Goal: Information Seeking & Learning: Learn about a topic

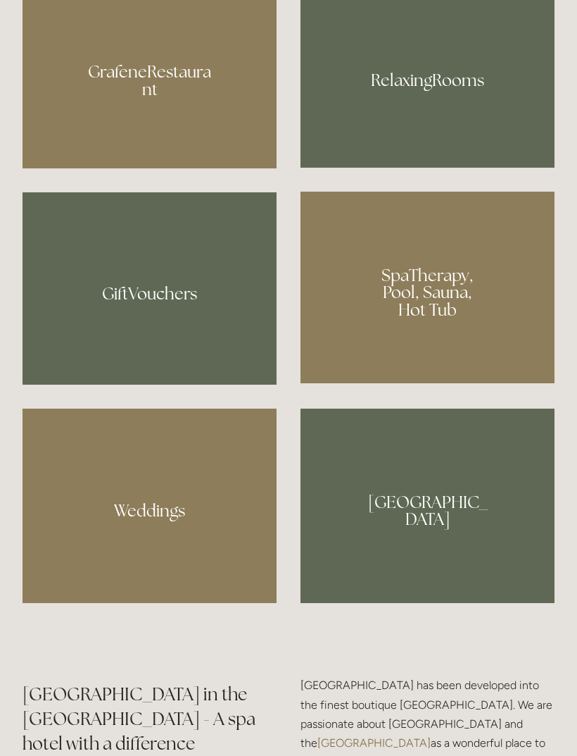
scroll to position [1150, 0]
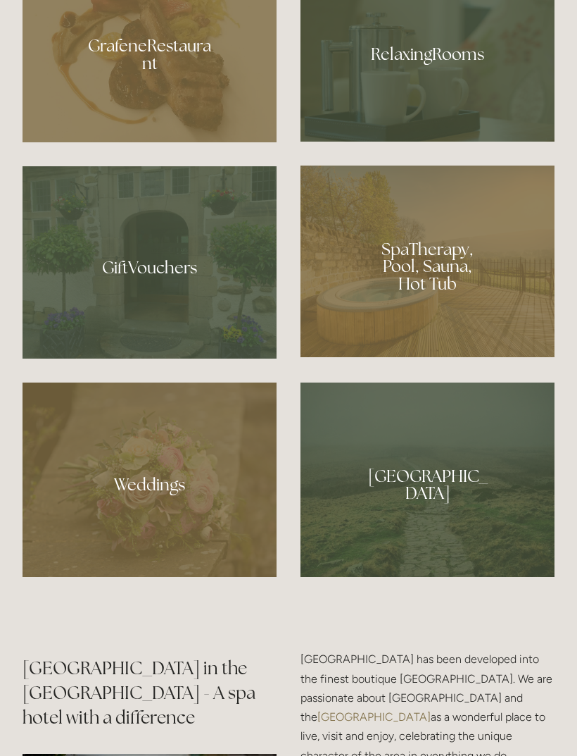
click at [477, 342] on div at bounding box center [428, 261] width 254 height 192
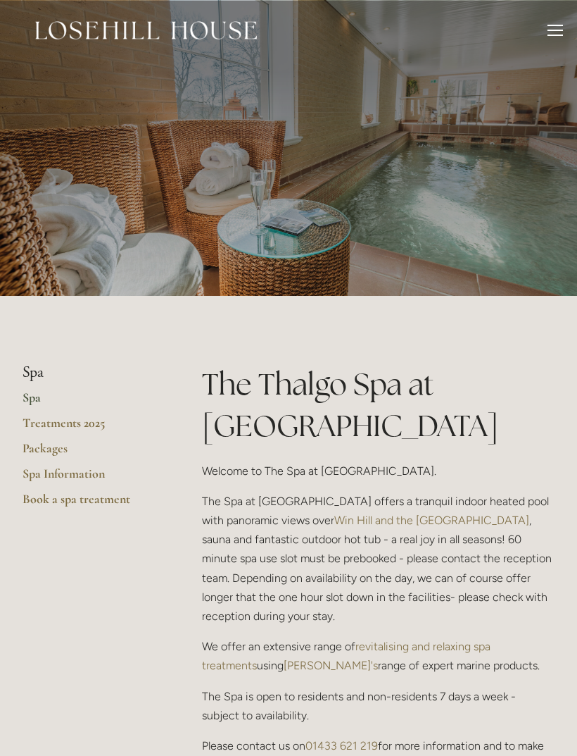
click at [56, 450] on link "Packages" at bounding box center [90, 452] width 134 height 25
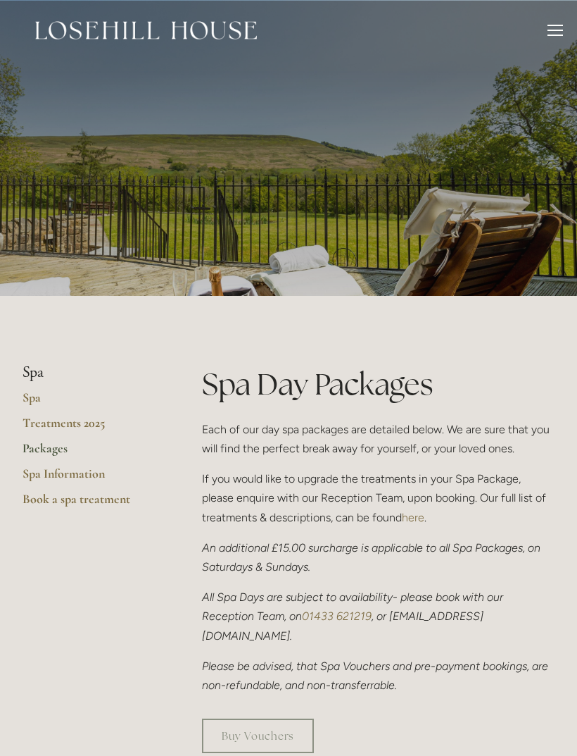
click at [553, 29] on div at bounding box center [555, 32] width 15 height 15
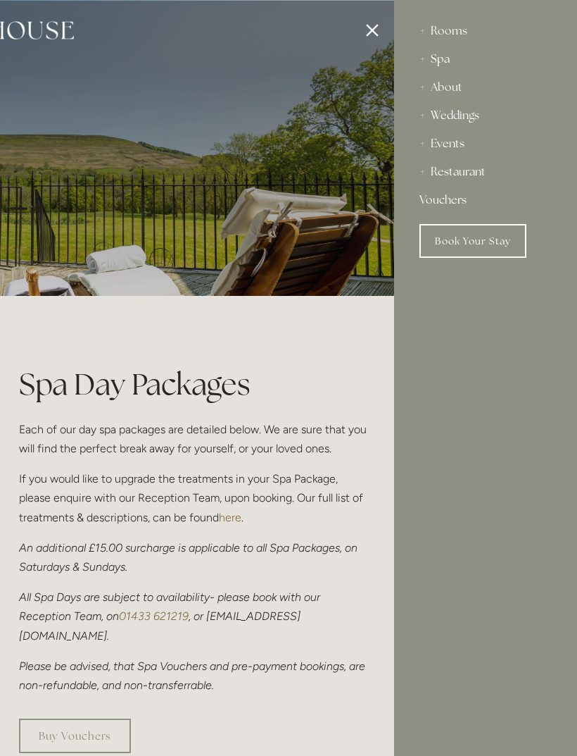
click at [481, 177] on div "Restaurant" at bounding box center [486, 172] width 132 height 28
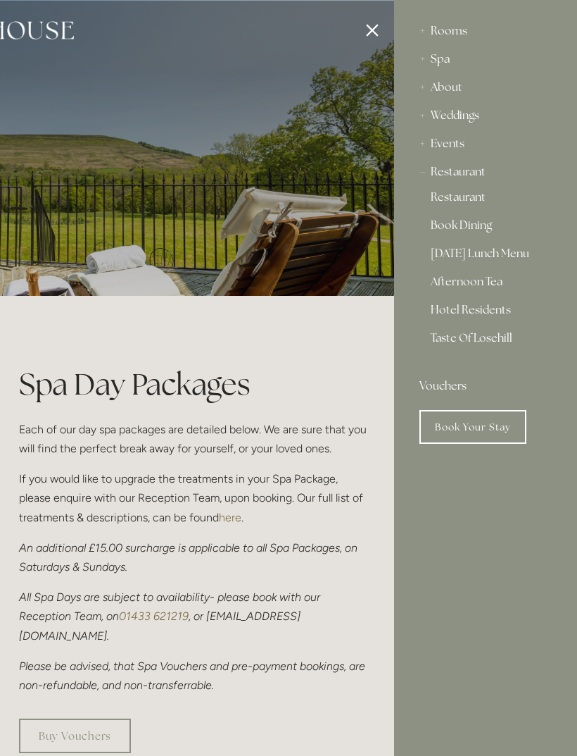
click at [501, 284] on link "Afternoon Tea" at bounding box center [486, 284] width 110 height 17
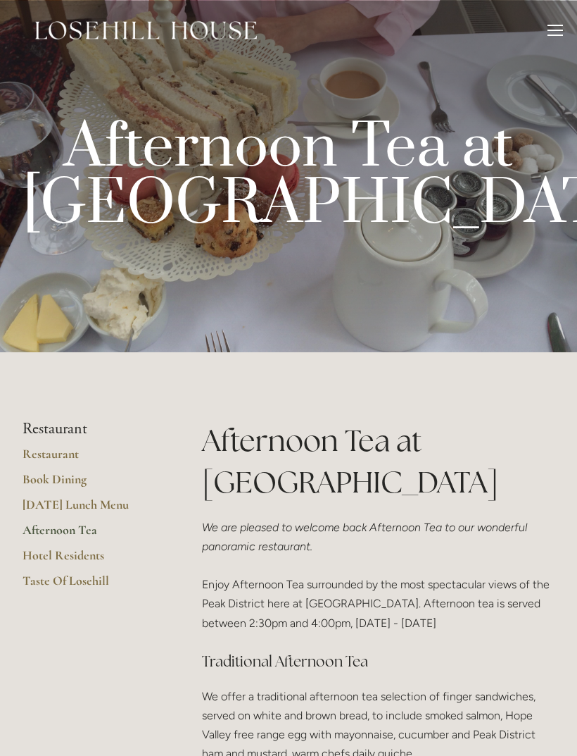
click at [556, 27] on div at bounding box center [555, 32] width 15 height 15
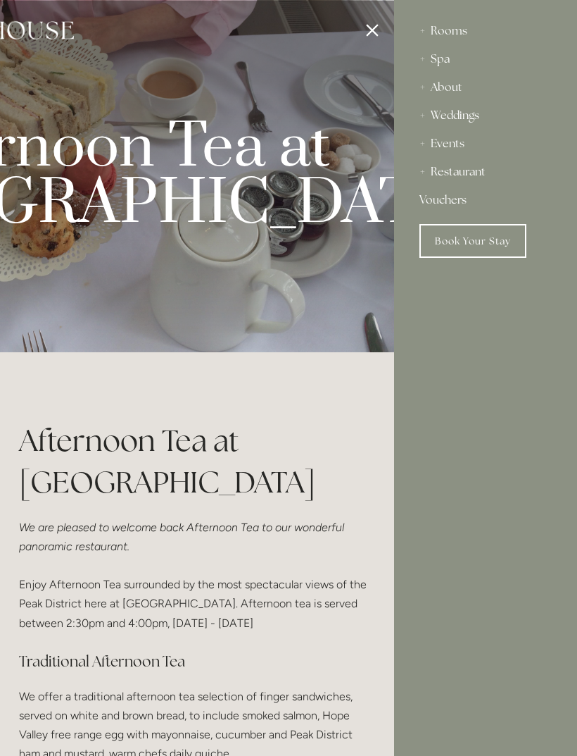
click at [373, 30] on div at bounding box center [105, 378] width 577 height 756
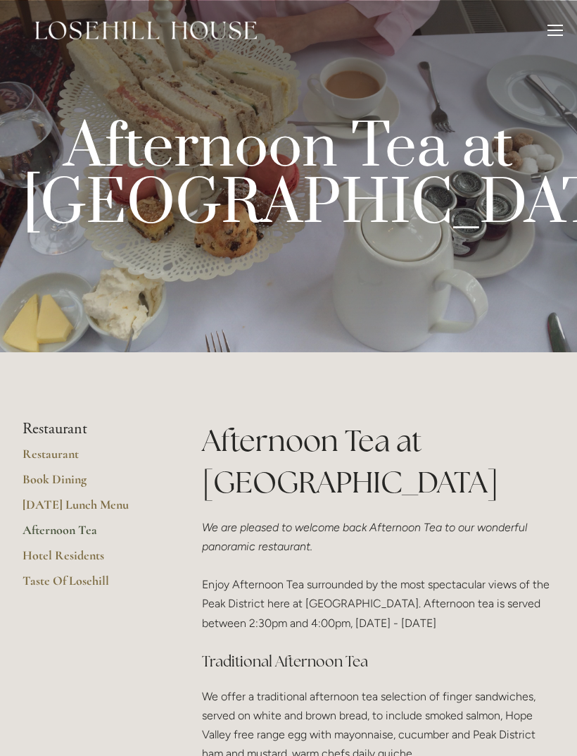
click at [27, 431] on li "Restaurant" at bounding box center [90, 429] width 134 height 18
click at [24, 530] on link "Afternoon Tea" at bounding box center [90, 534] width 134 height 25
click at [553, 30] on div at bounding box center [555, 30] width 15 height 1
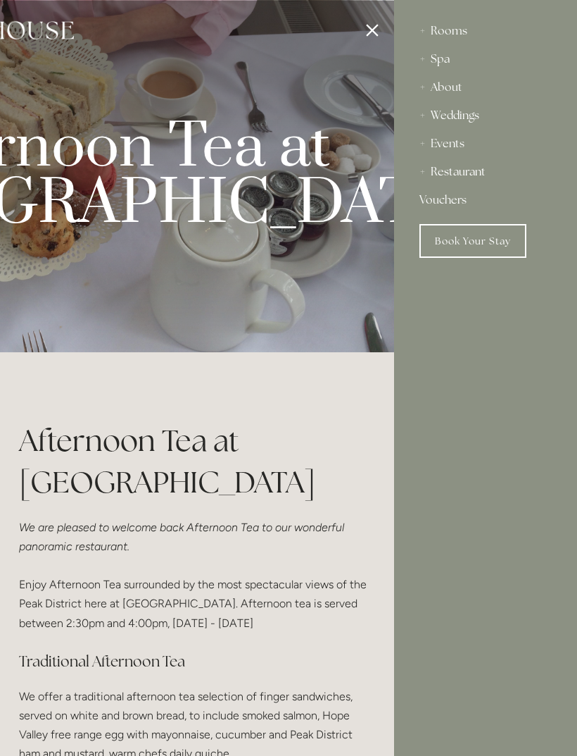
click at [373, 27] on div at bounding box center [105, 378] width 577 height 756
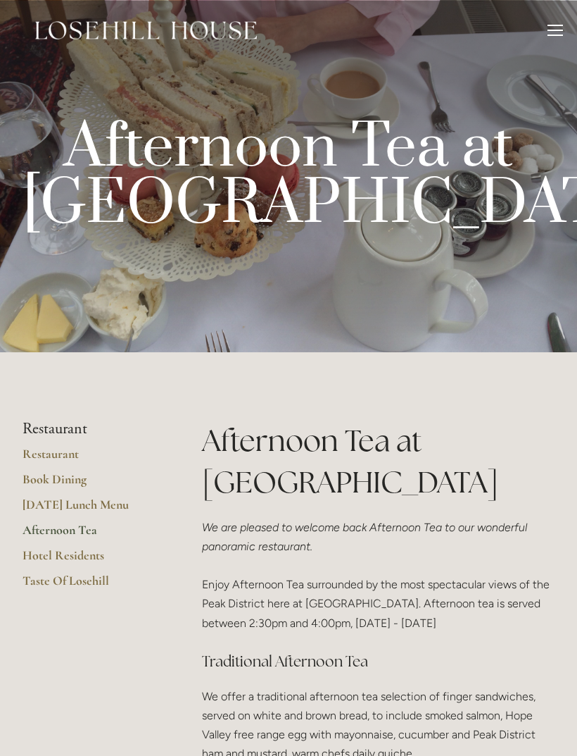
click at [554, 38] on div at bounding box center [555, 32] width 15 height 15
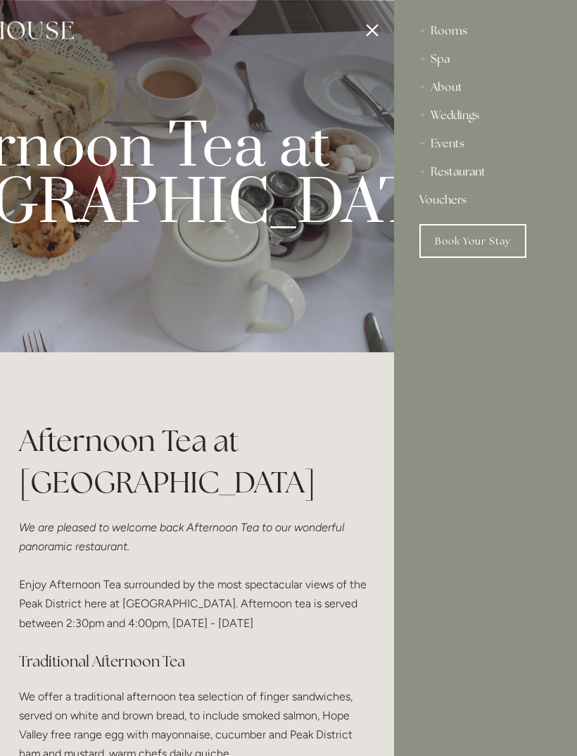
click at [524, 123] on div "Weddings" at bounding box center [486, 115] width 132 height 28
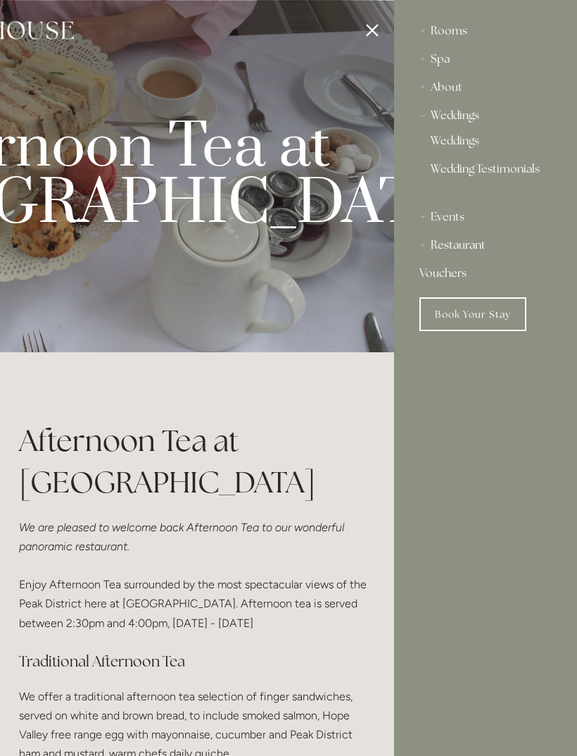
click at [372, 36] on div at bounding box center [105, 378] width 577 height 756
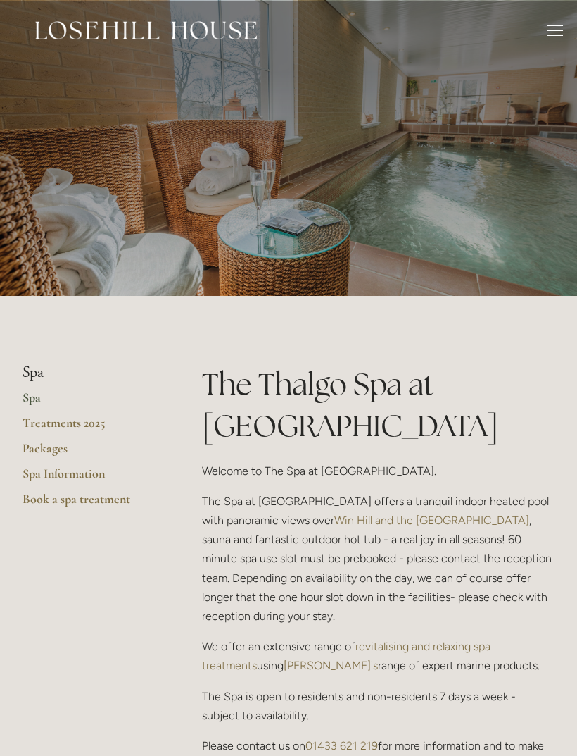
click at [51, 451] on link "Packages" at bounding box center [90, 452] width 134 height 25
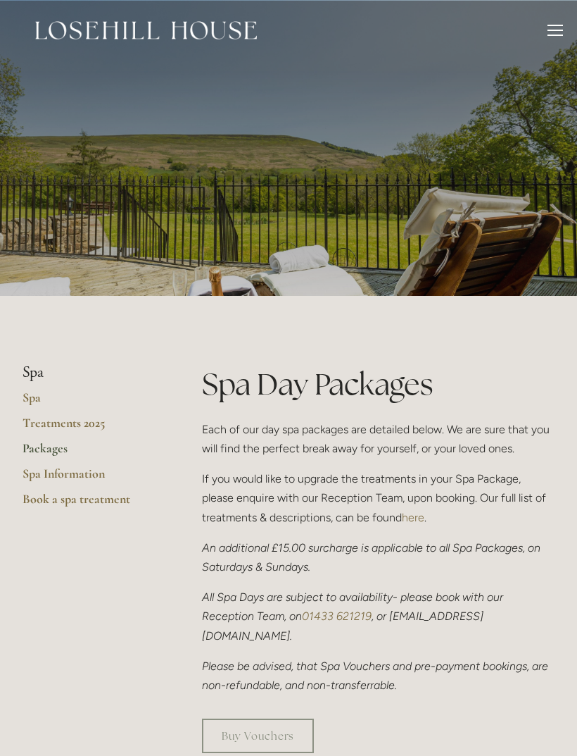
click at [543, 38] on div "Rooms Rooms Your Stay Book a stay Offers Spa About" at bounding box center [288, 30] width 549 height 61
click at [548, 33] on div at bounding box center [555, 32] width 15 height 15
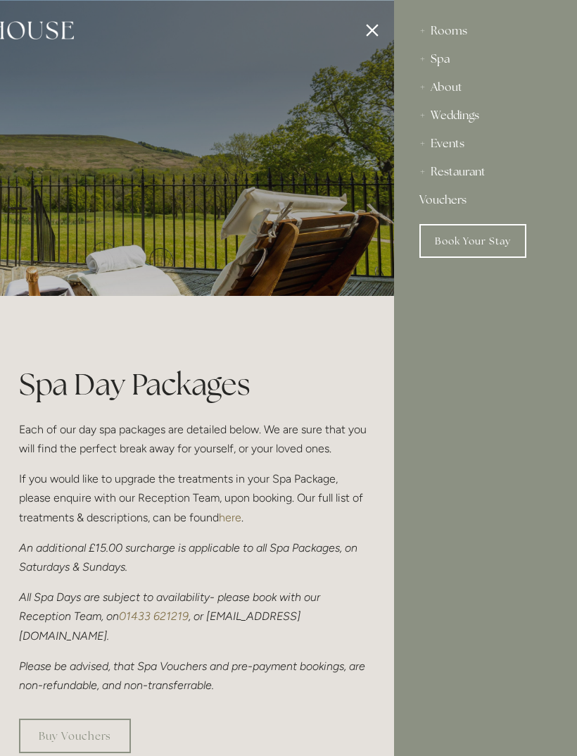
click at [465, 92] on div "About" at bounding box center [486, 87] width 132 height 28
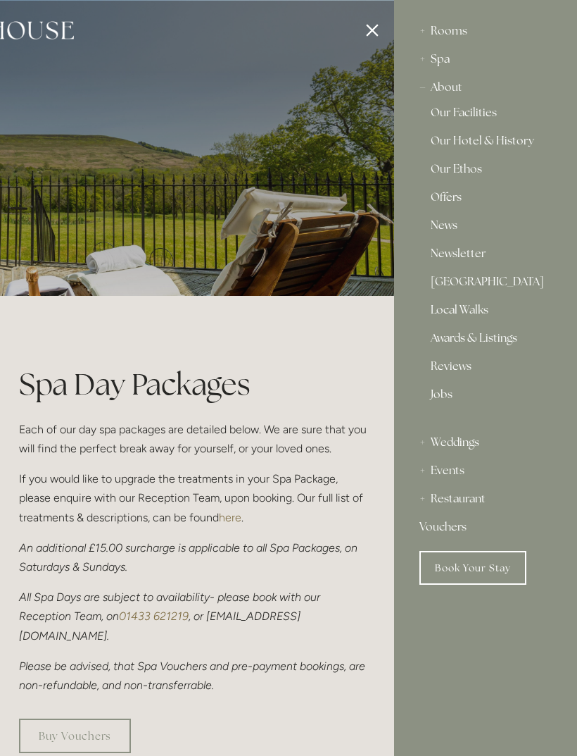
click at [516, 151] on link "Our Hotel & History" at bounding box center [486, 143] width 110 height 17
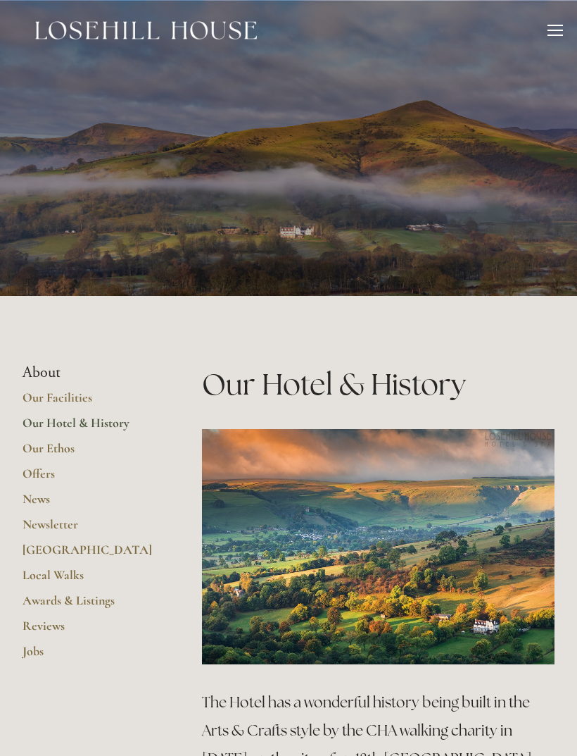
click at [32, 370] on li "About" at bounding box center [90, 372] width 134 height 18
click at [32, 401] on link "Our Facilities" at bounding box center [90, 401] width 134 height 25
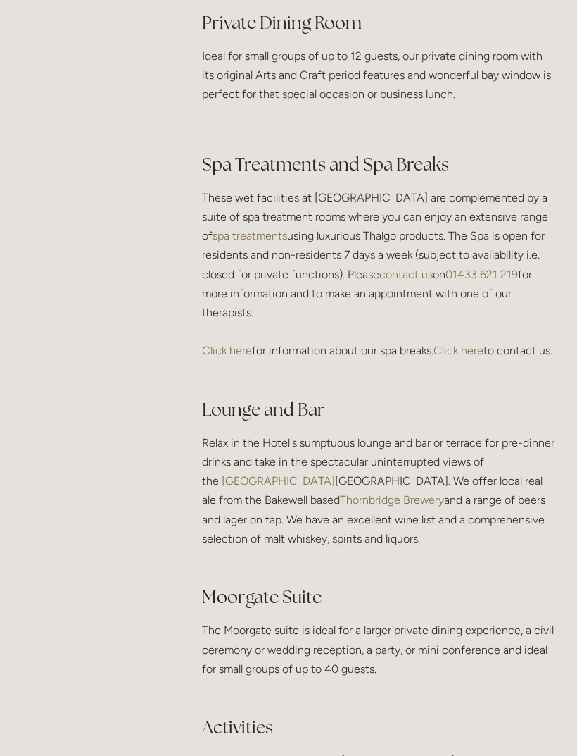
scroll to position [2352, 0]
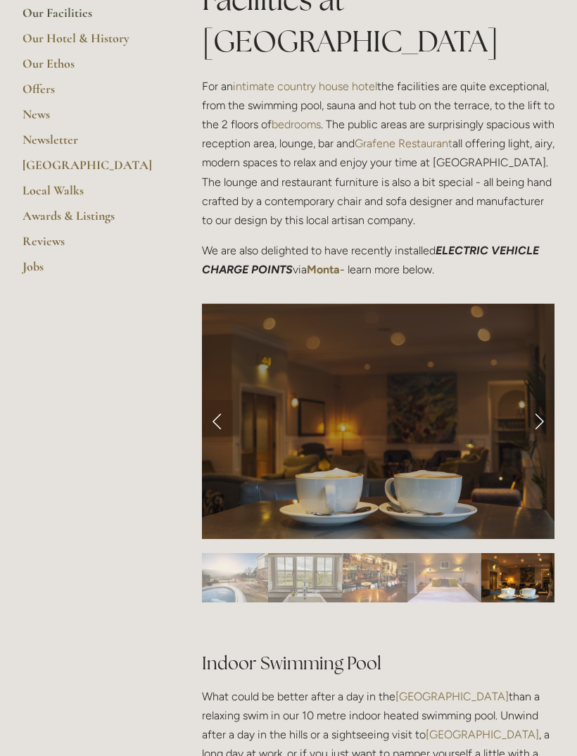
click at [244, 553] on img "Slide 8" at bounding box center [234, 577] width 65 height 49
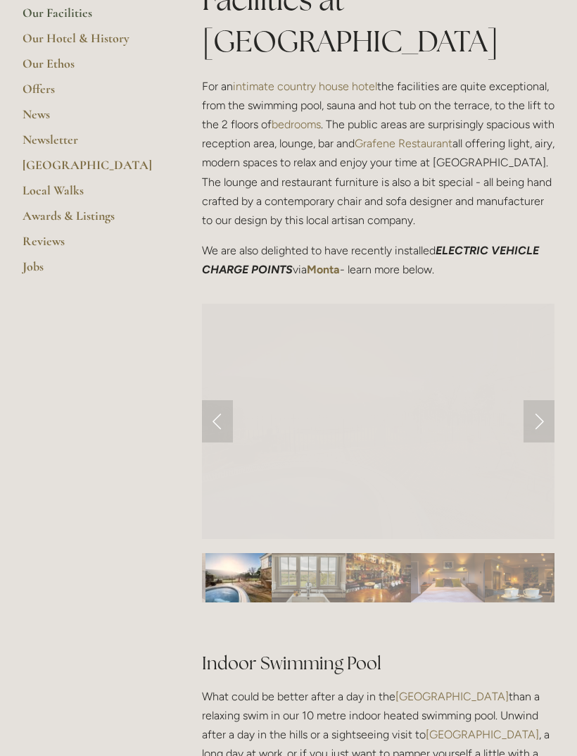
scroll to position [384, 0]
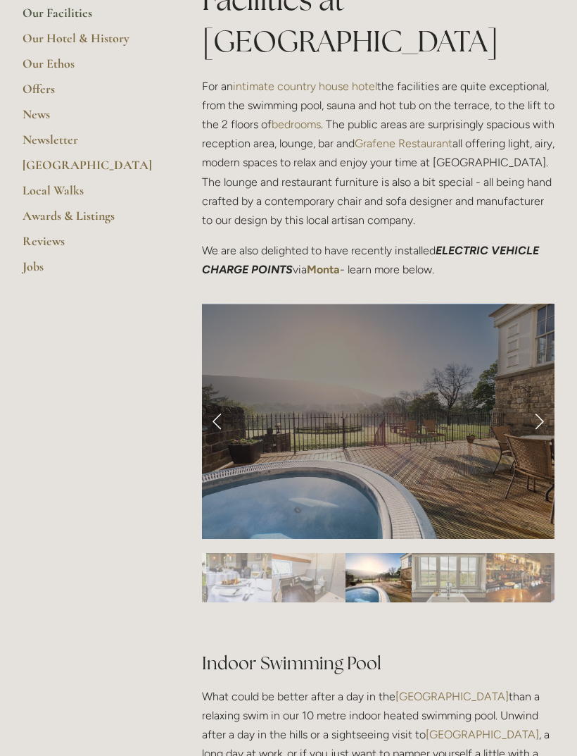
click at [313, 553] on img "Slide 7" at bounding box center [309, 577] width 74 height 49
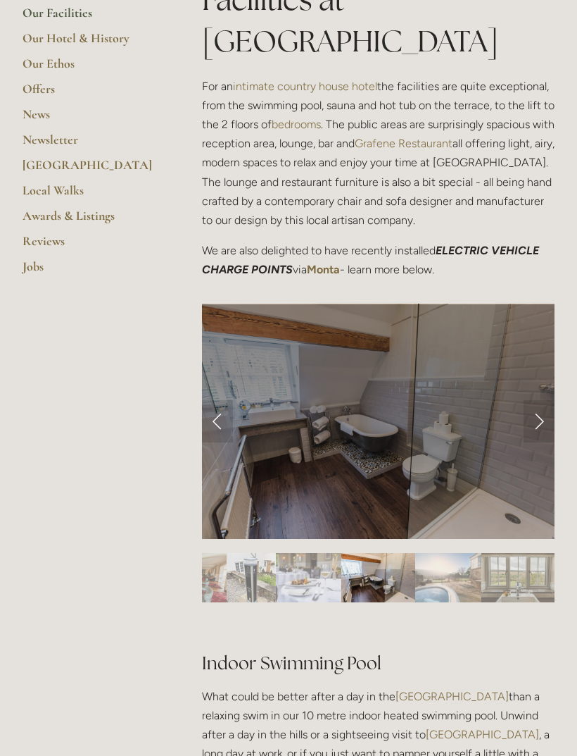
click at [449, 553] on img "Slide 8" at bounding box center [447, 577] width 65 height 49
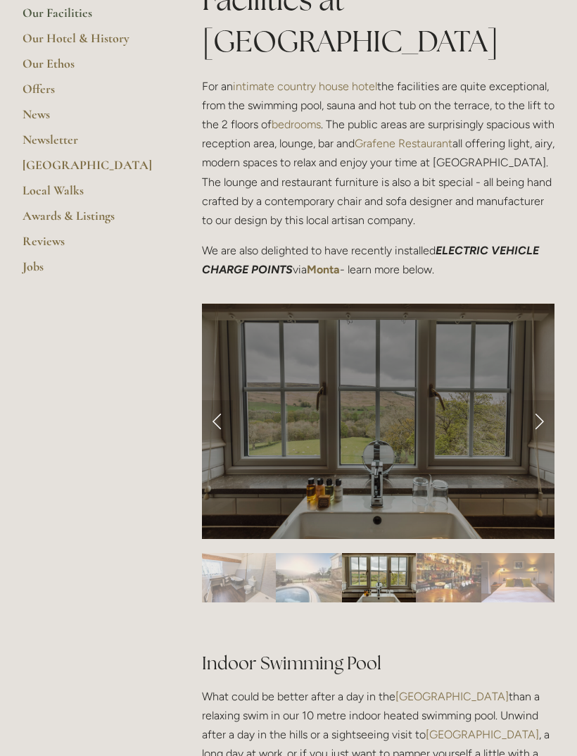
click at [322, 553] on img "Slide 8" at bounding box center [308, 577] width 65 height 49
click at [333, 553] on img "Slide 8" at bounding box center [308, 577] width 65 height 49
click at [320, 553] on img "Slide 8" at bounding box center [308, 577] width 65 height 49
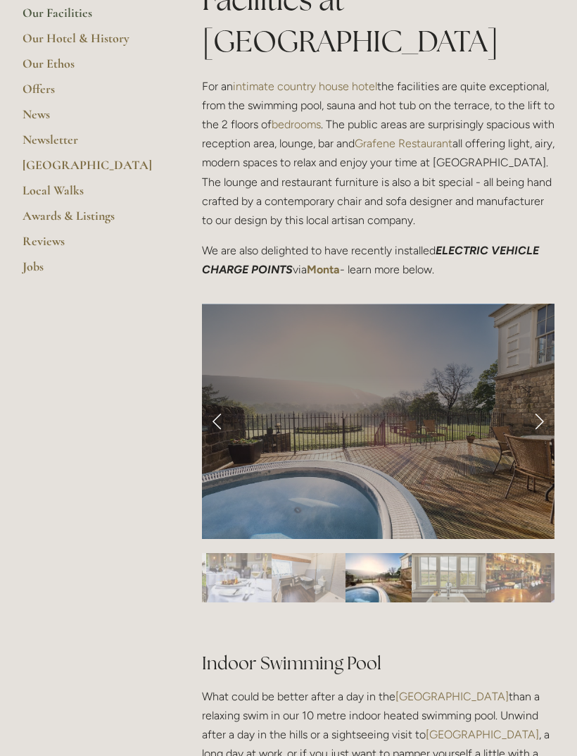
click at [549, 400] on link "Next Slide" at bounding box center [539, 421] width 31 height 42
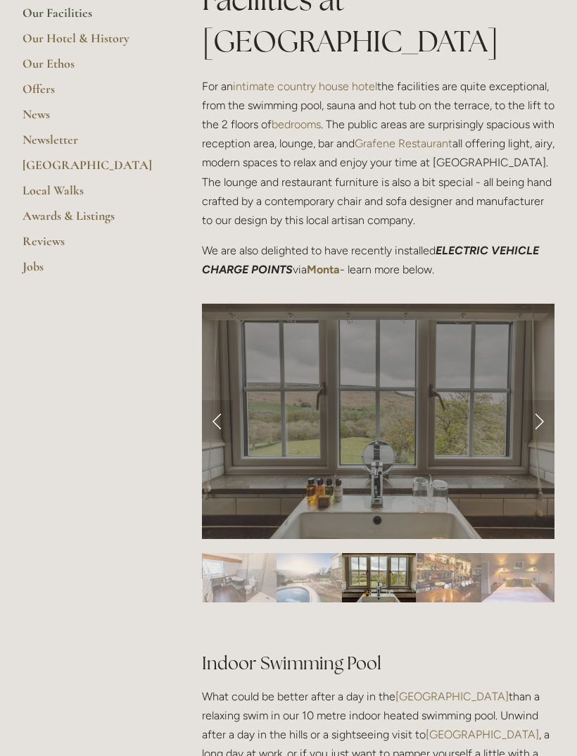
click at [550, 400] on link "Next Slide" at bounding box center [539, 421] width 31 height 42
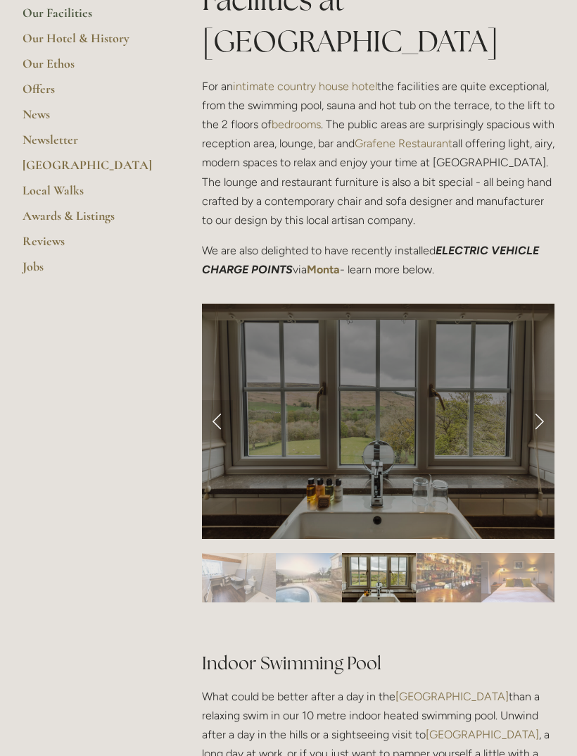
click at [543, 400] on link "Next Slide" at bounding box center [539, 421] width 31 height 42
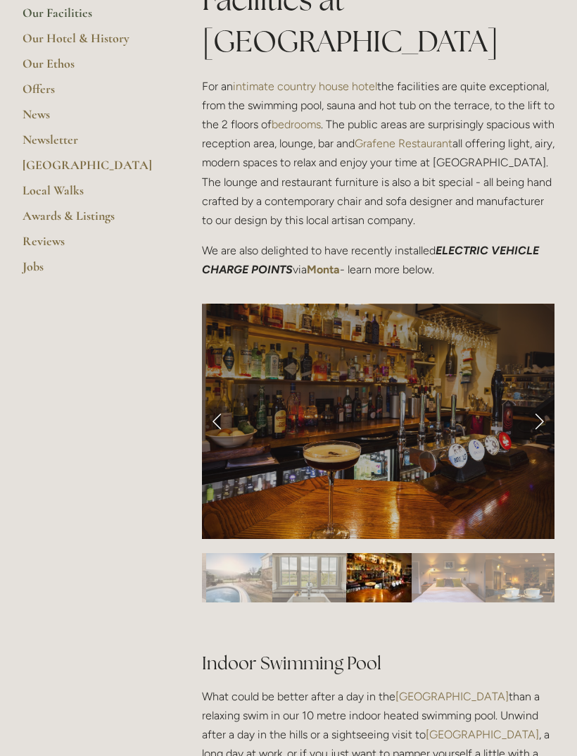
click at [542, 400] on link "Next Slide" at bounding box center [539, 421] width 31 height 42
click at [539, 400] on link "Next Slide" at bounding box center [539, 421] width 31 height 42
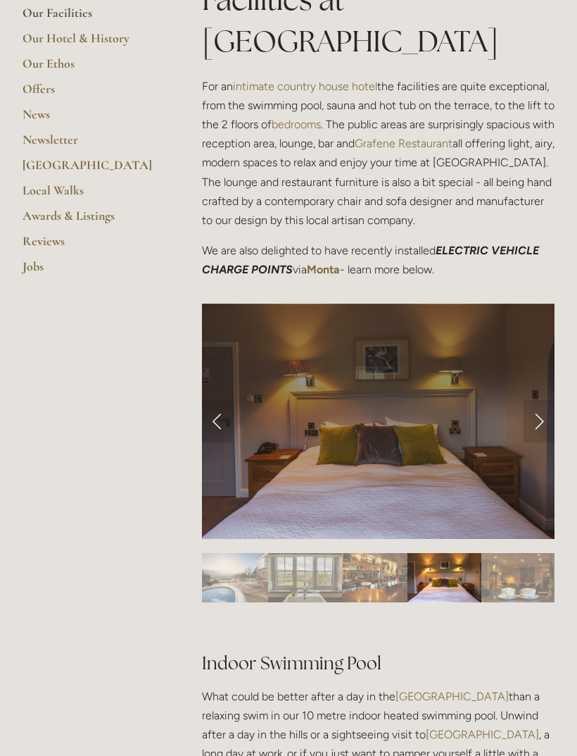
click at [539, 400] on link "Next Slide" at bounding box center [539, 421] width 31 height 42
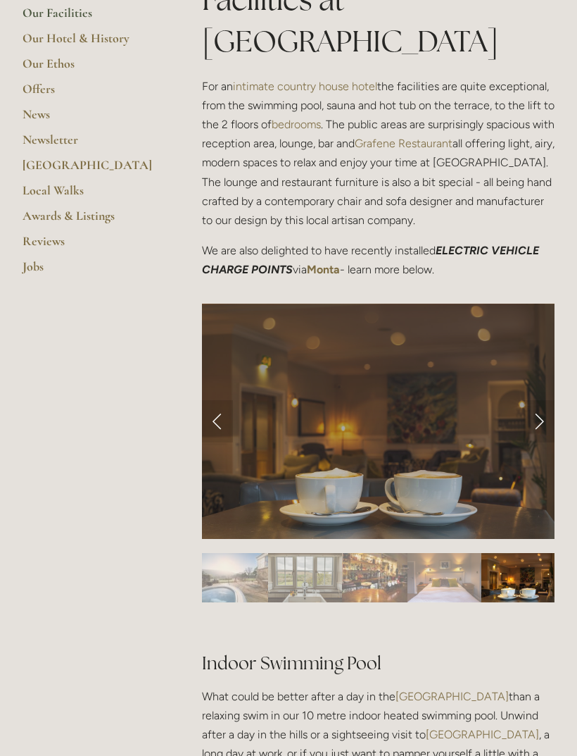
click at [539, 400] on link "Next Slide" at bounding box center [539, 421] width 31 height 42
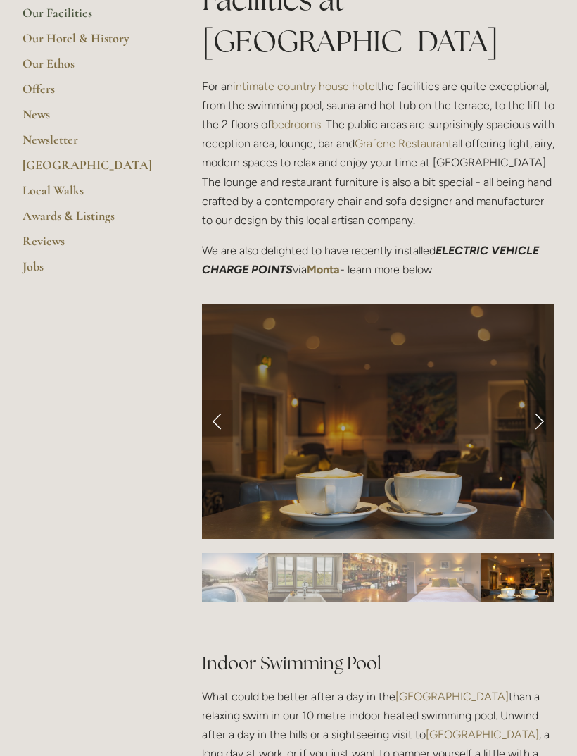
click at [536, 400] on link "Next Slide" at bounding box center [539, 421] width 31 height 42
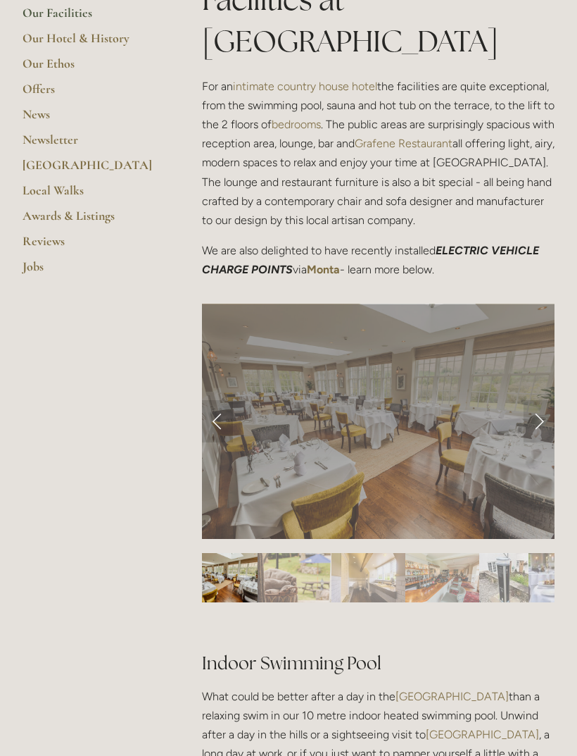
click at [532, 400] on link "Next Slide" at bounding box center [539, 421] width 31 height 42
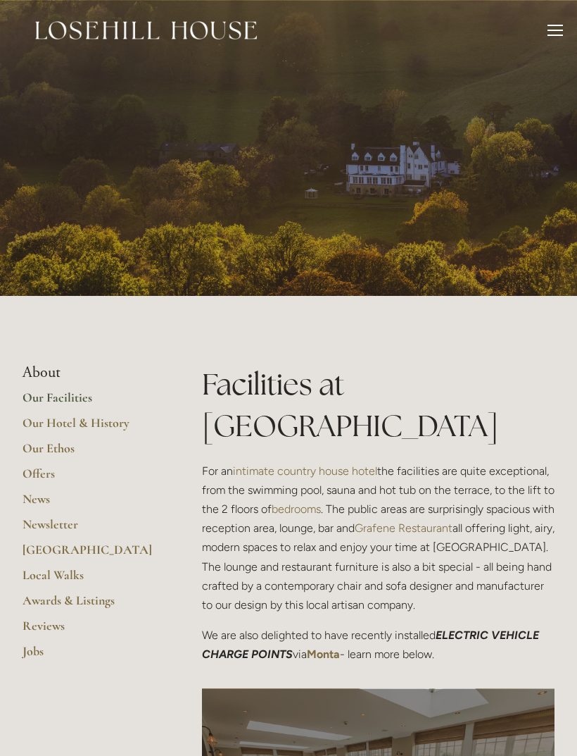
click at [559, 30] on div at bounding box center [555, 30] width 15 height 1
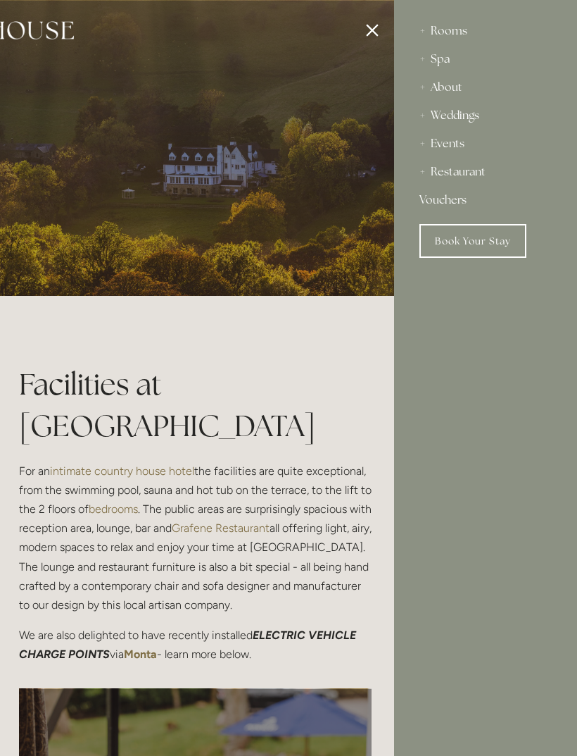
click at [455, 53] on div "Spa" at bounding box center [486, 59] width 132 height 28
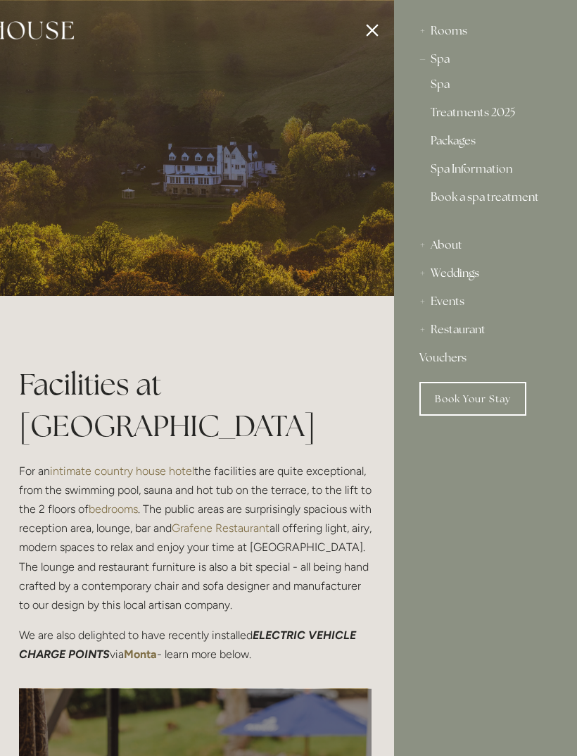
click at [453, 86] on link "Spa" at bounding box center [486, 87] width 110 height 17
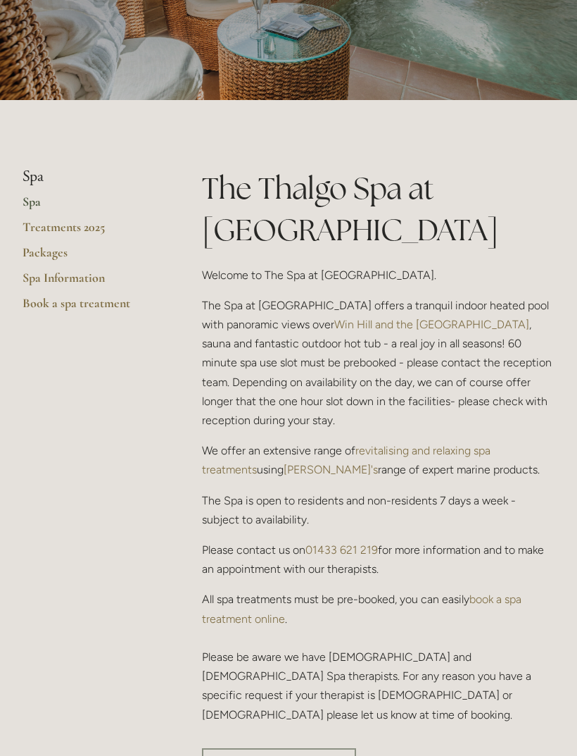
scroll to position [196, 0]
click at [59, 249] on link "Packages" at bounding box center [90, 256] width 134 height 25
